Goal: Task Accomplishment & Management: Manage account settings

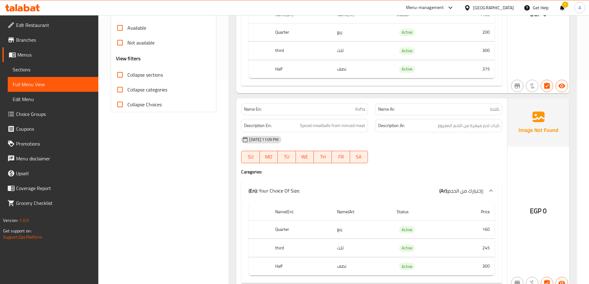
scroll to position [216, 0]
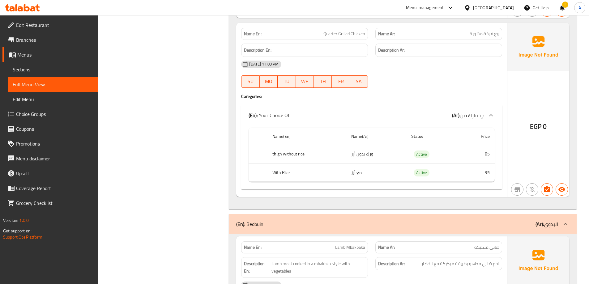
scroll to position [4068, 0]
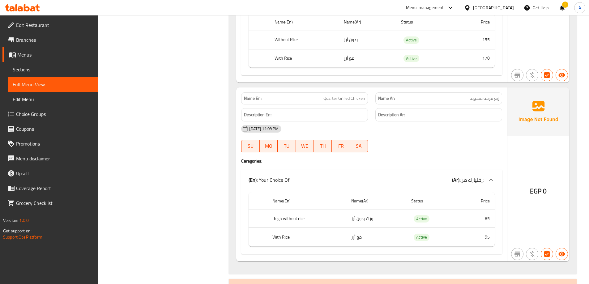
click at [354, 99] on span "Quarter Grilled Chicken" at bounding box center [344, 98] width 42 height 6
copy span "Quarter Grilled Chicken"
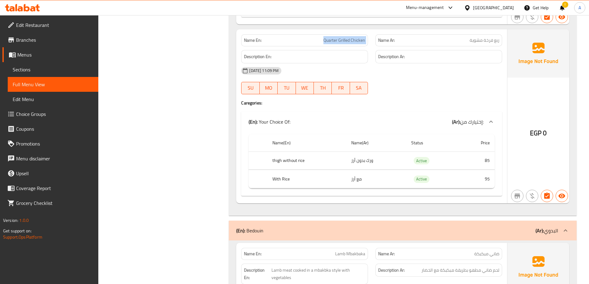
scroll to position [4130, 0]
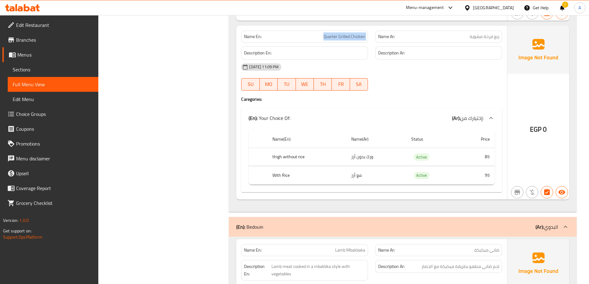
copy span "Quarter Grilled Chicken"
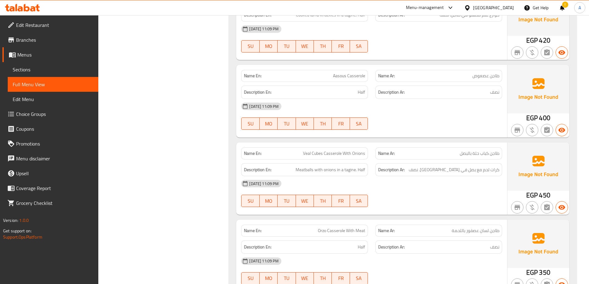
scroll to position [7405, 0]
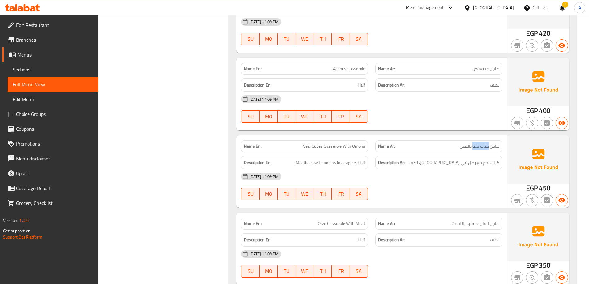
drag, startPoint x: 472, startPoint y: 144, endPoint x: 487, endPoint y: 145, distance: 15.2
copy span "كباب حلة"
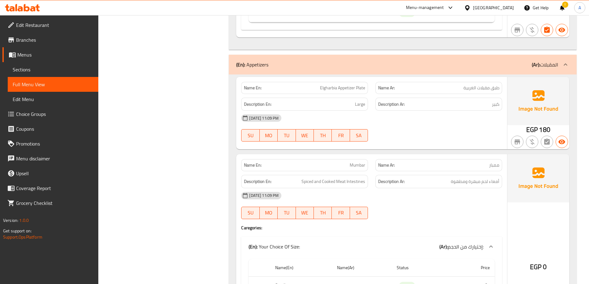
scroll to position [12349, 0]
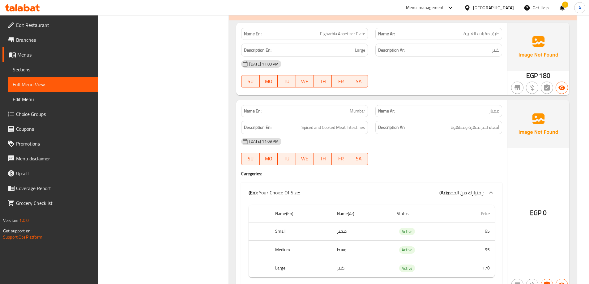
copy span "Elgharbia Appetizer Plate"
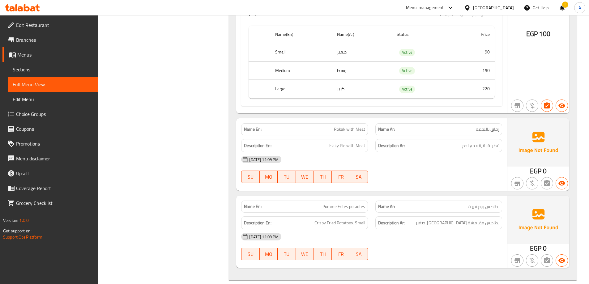
scroll to position [13214, 0]
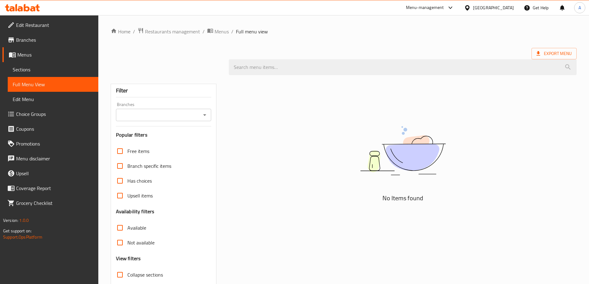
click at [21, 68] on span "Sections" at bounding box center [53, 69] width 81 height 7
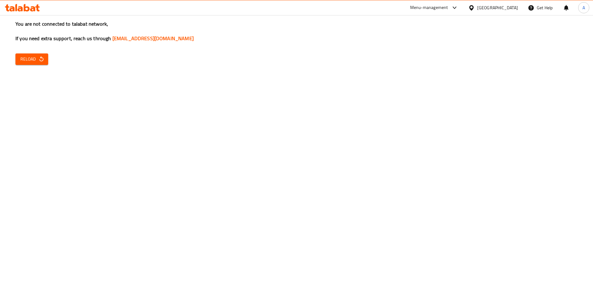
click at [428, 60] on div "You are not connected to talabat network, If you need extra support, reach us t…" at bounding box center [296, 142] width 593 height 284
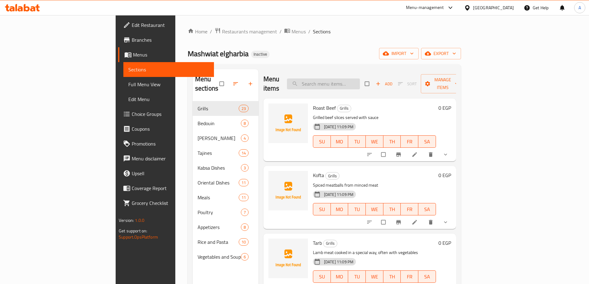
click at [339, 81] on input "search" at bounding box center [323, 83] width 73 height 11
paste input "Quarter Grilled Chicken"
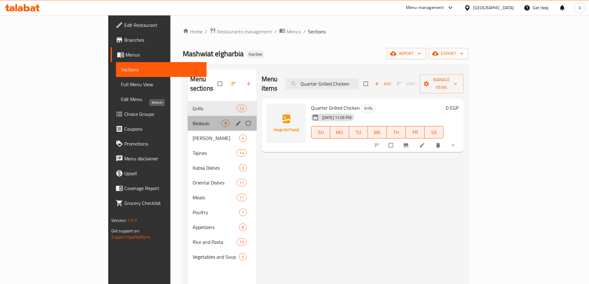
click at [193, 120] on span "Bedouin" at bounding box center [207, 123] width 29 height 7
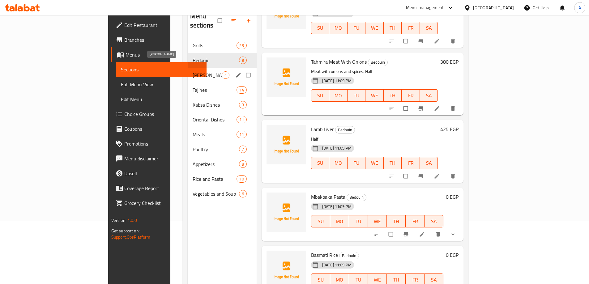
scroll to position [25, 0]
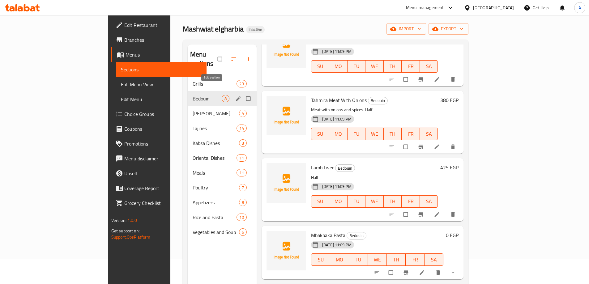
click at [235, 95] on icon "edit" at bounding box center [238, 98] width 6 height 6
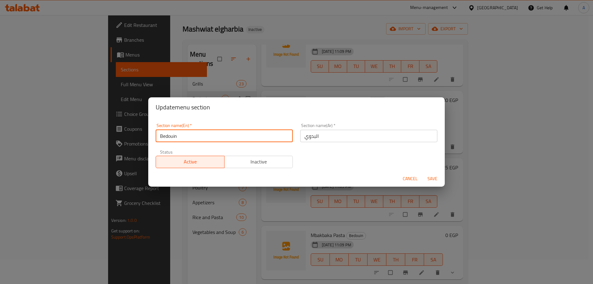
click at [249, 136] on input "Bedouin" at bounding box center [224, 136] width 137 height 12
click at [411, 177] on span "Cancel" at bounding box center [410, 179] width 15 height 8
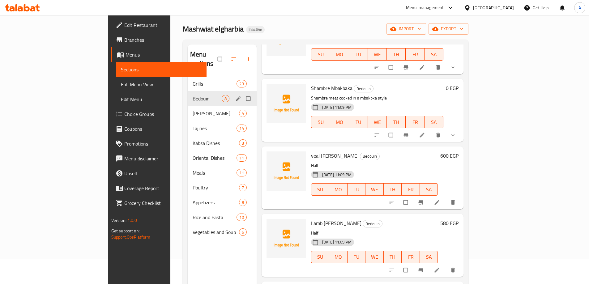
scroll to position [0, 0]
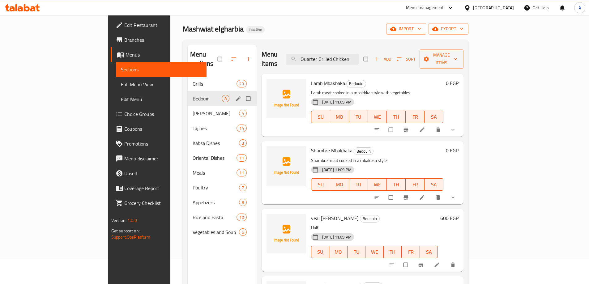
click at [357, 61] on div "Menu items Quarter Grilled Chicken Add Sort Manage items" at bounding box center [362, 58] width 202 height 29
click at [357, 56] on input "Quarter Grilled Chicken" at bounding box center [322, 59] width 73 height 11
paste input "Elgharbia Appetizer Plate"
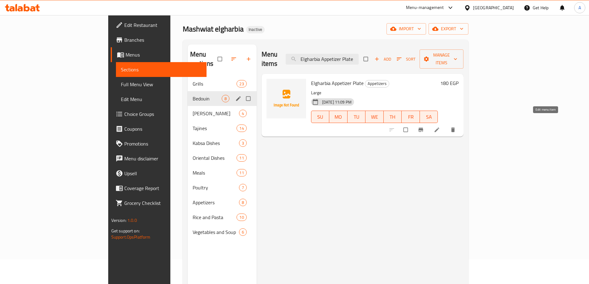
type input "Elgharbia Appetizer Plate"
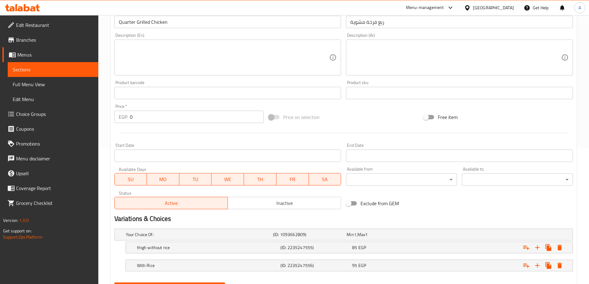
scroll to position [167, 0]
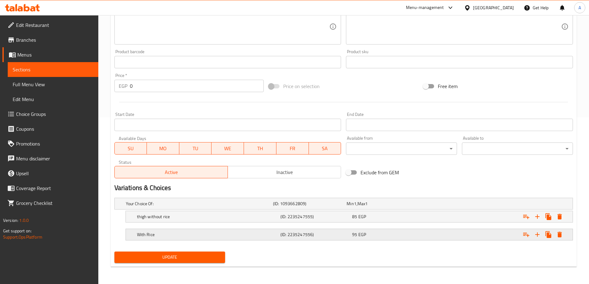
click at [315, 207] on h5 "(ID: 2235247556)" at bounding box center [308, 204] width 71 height 6
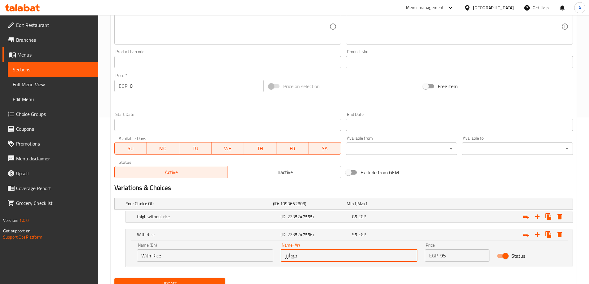
click at [313, 260] on input "مع أرز" at bounding box center [349, 255] width 137 height 12
type input "صدر مع أرز"
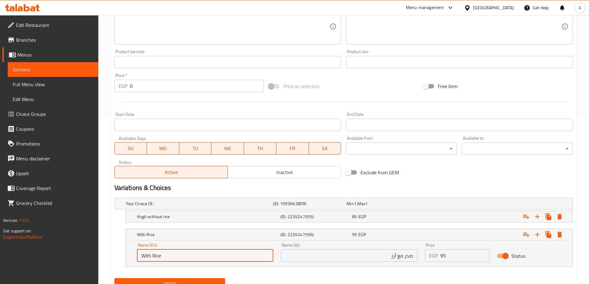
click at [139, 257] on input "With Rice" at bounding box center [205, 255] width 137 height 12
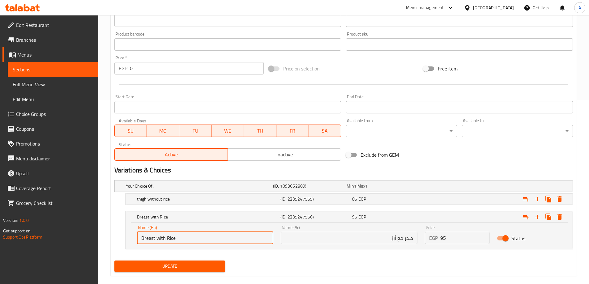
scroll to position [193, 0]
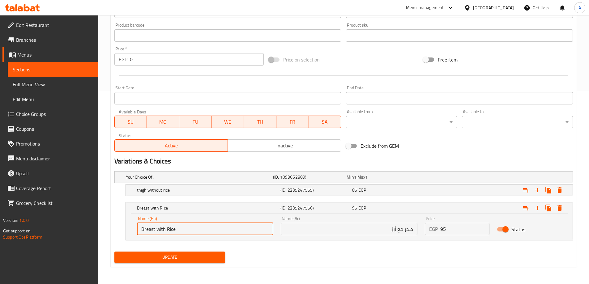
click at [202, 257] on span "Update" at bounding box center [169, 257] width 101 height 8
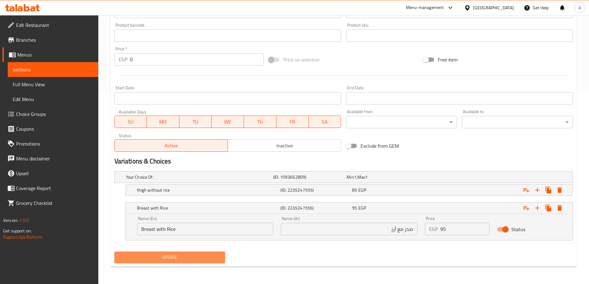
click at [206, 252] on button "Update" at bounding box center [169, 257] width 111 height 11
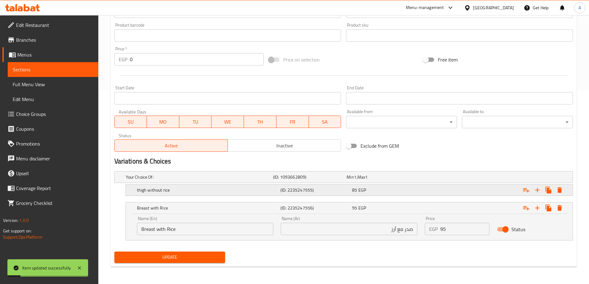
click at [184, 180] on h5 "thigh without rice" at bounding box center [198, 177] width 145 height 6
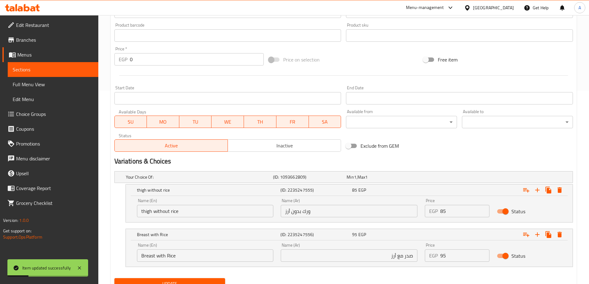
click at [160, 214] on input "thigh without rice" at bounding box center [205, 211] width 137 height 12
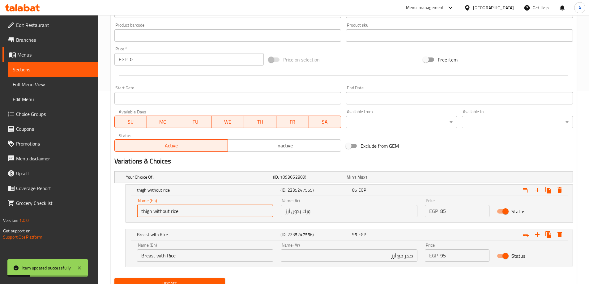
click at [160, 214] on input "thigh without rice" at bounding box center [205, 211] width 137 height 12
click at [163, 254] on input "Breast with Rice" at bounding box center [205, 255] width 137 height 12
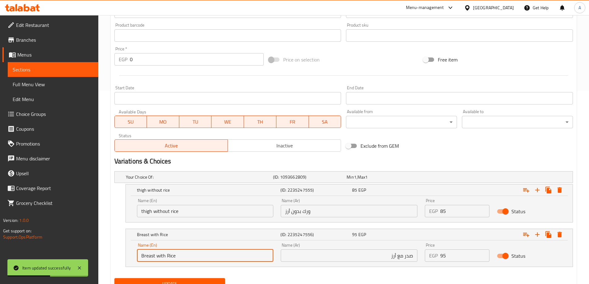
click at [163, 254] on input "Breast with Rice" at bounding box center [205, 255] width 137 height 12
paste input "out"
type input "Breast without Rice"
click at [400, 256] on input "صدر مع أرز" at bounding box center [349, 255] width 137 height 12
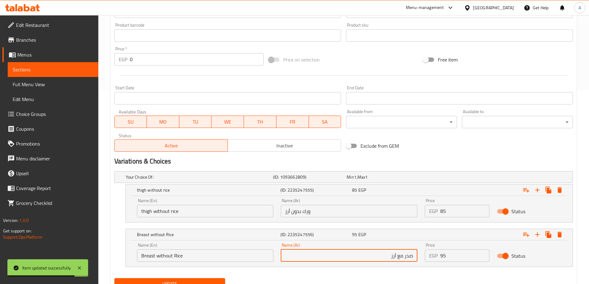
click at [400, 256] on input "صدر مع أرز" at bounding box center [349, 255] width 137 height 12
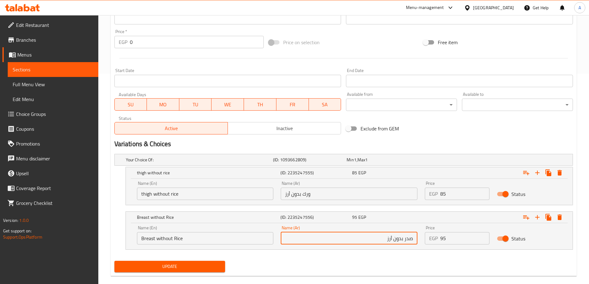
scroll to position [220, 0]
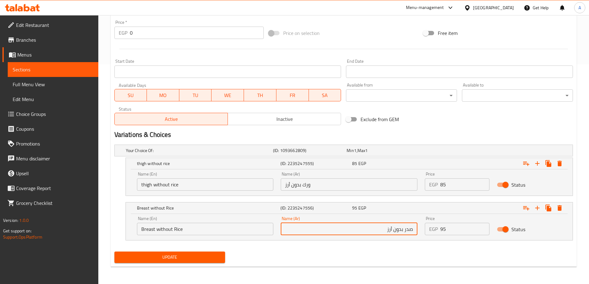
type input "صدر بدون أرز"
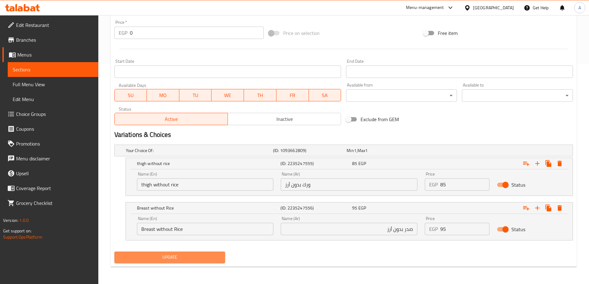
click at [181, 257] on span "Update" at bounding box center [169, 257] width 101 height 8
click at [223, 261] on button "Update" at bounding box center [169, 257] width 111 height 11
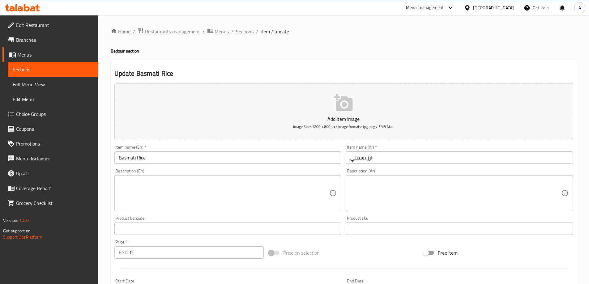
click at [391, 155] on input "ارز بسمتي" at bounding box center [459, 157] width 227 height 12
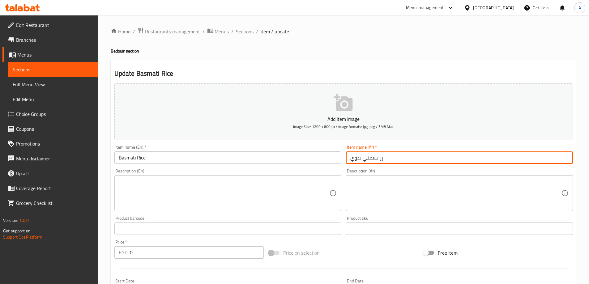
type input "ارز بسمتي بدوي"
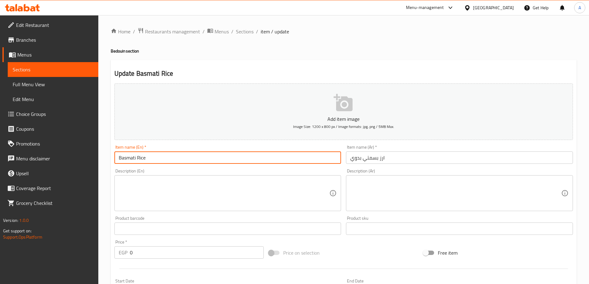
click at [150, 158] on input "Basmati Rice" at bounding box center [227, 157] width 227 height 12
click at [118, 155] on input "Basmati Rice" at bounding box center [227, 157] width 227 height 12
paste input "Bedouin"
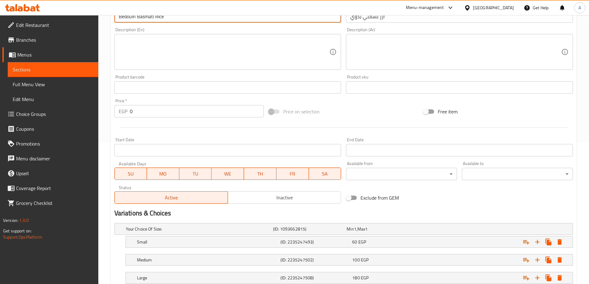
scroll to position [184, 0]
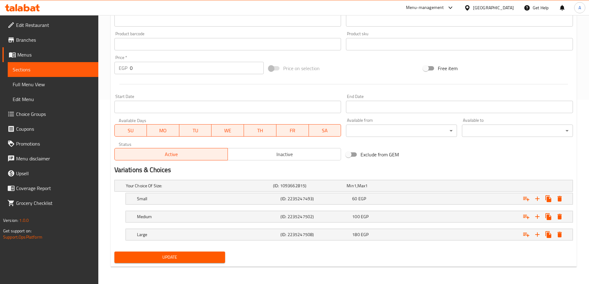
type input "Bedouin Basmati Rice"
click at [199, 254] on span "Update" at bounding box center [169, 257] width 101 height 8
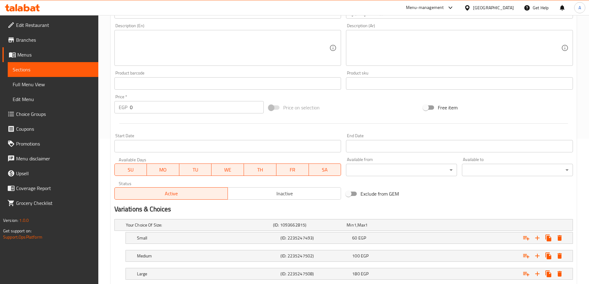
scroll to position [154, 0]
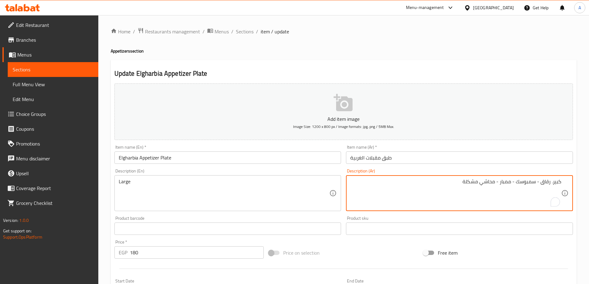
drag, startPoint x: 549, startPoint y: 180, endPoint x: 309, endPoint y: 150, distance: 242.3
click at [309, 150] on div "Add item image Image Size: 1200 x 800 px / Image formats: jpg, png / 5MB Max. I…" at bounding box center [343, 214] width 463 height 266
drag, startPoint x: 540, startPoint y: 183, endPoint x: 546, endPoint y: 183, distance: 5.6
click at [540, 183] on textarea "كبير. رقاق - سمبوسك - ممبار - محاشي مشكلة" at bounding box center [455, 193] width 211 height 29
click at [553, 183] on textarea "كبير. رقاق - سمبوسك - ممبار - محاشي مشكلة" at bounding box center [455, 193] width 211 height 29
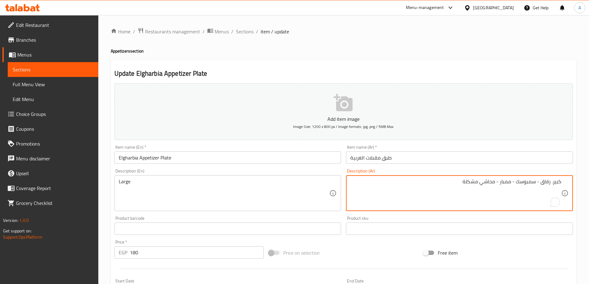
drag, startPoint x: 550, startPoint y: 183, endPoint x: 439, endPoint y: 179, distance: 111.3
click at [439, 179] on textarea "كبير. رقاق - سمبوسك - ممبار - محاشي مشكلة" at bounding box center [455, 193] width 211 height 29
type textarea "كبير. رقاق - سمبوسك - ممبار - محاشي مشكلة"
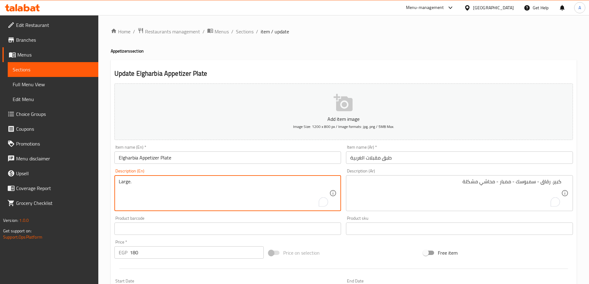
paste textarea "Chips - Samosa - Mombar - Stuffed vegetables"
click at [133, 182] on textarea "Large. Chips - Samosa - Mombar - Stuffed vegetables" at bounding box center [224, 193] width 211 height 29
click at [136, 182] on textarea "Large. Chips - Samosa - Mombar - Stuffed vegetables" at bounding box center [224, 193] width 211 height 29
click at [222, 182] on textarea "Large. Rokak - Samosa - Mombar - Stuffed vegetables" at bounding box center [224, 193] width 211 height 29
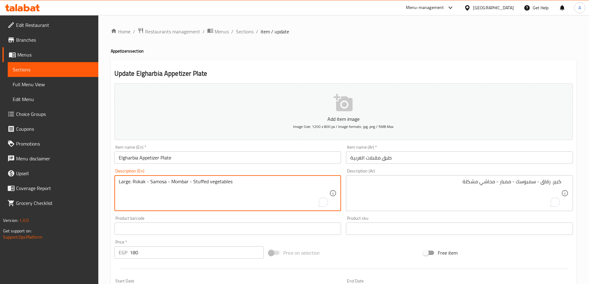
click at [202, 184] on textarea "Large. Rokak - Samosa - Mombar - Stuffed vegetables" at bounding box center [224, 193] width 211 height 29
click at [211, 182] on textarea "Large. Rokak - Samosa - Mombar - Stuffed vegetables" at bounding box center [224, 193] width 211 height 29
click at [206, 182] on textarea "Large. Rokak - Samosa - Mombar - Stuffed Mahashi" at bounding box center [224, 193] width 211 height 29
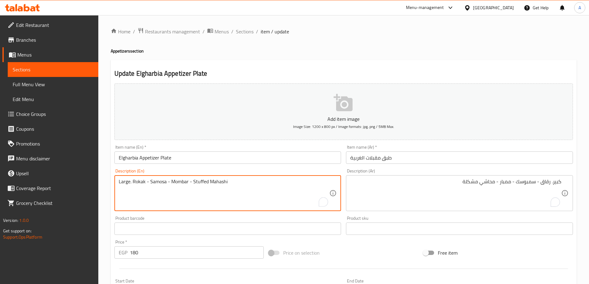
click at [206, 182] on textarea "Large. Rokak - Samosa - Mombar - Stuffed Mahashi" at bounding box center [224, 193] width 211 height 29
click at [183, 182] on textarea "Large. Rokak - Samosa - Mombar - Assorted Mahashi" at bounding box center [224, 193] width 211 height 29
type textarea "Large. Rokak - Samosa - Mombar - Assorted Mahashi"
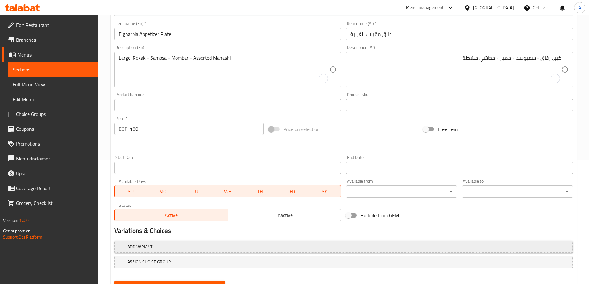
scroll to position [153, 0]
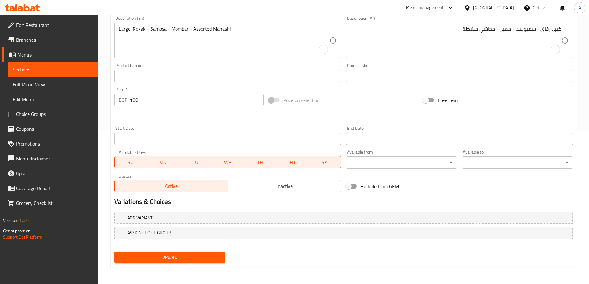
click at [184, 252] on button "Update" at bounding box center [169, 257] width 111 height 11
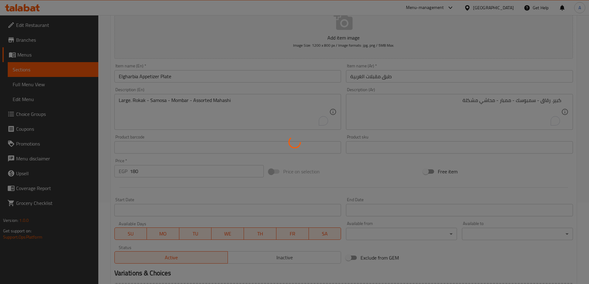
scroll to position [29, 0]
